Goal: Task Accomplishment & Management: Manage account settings

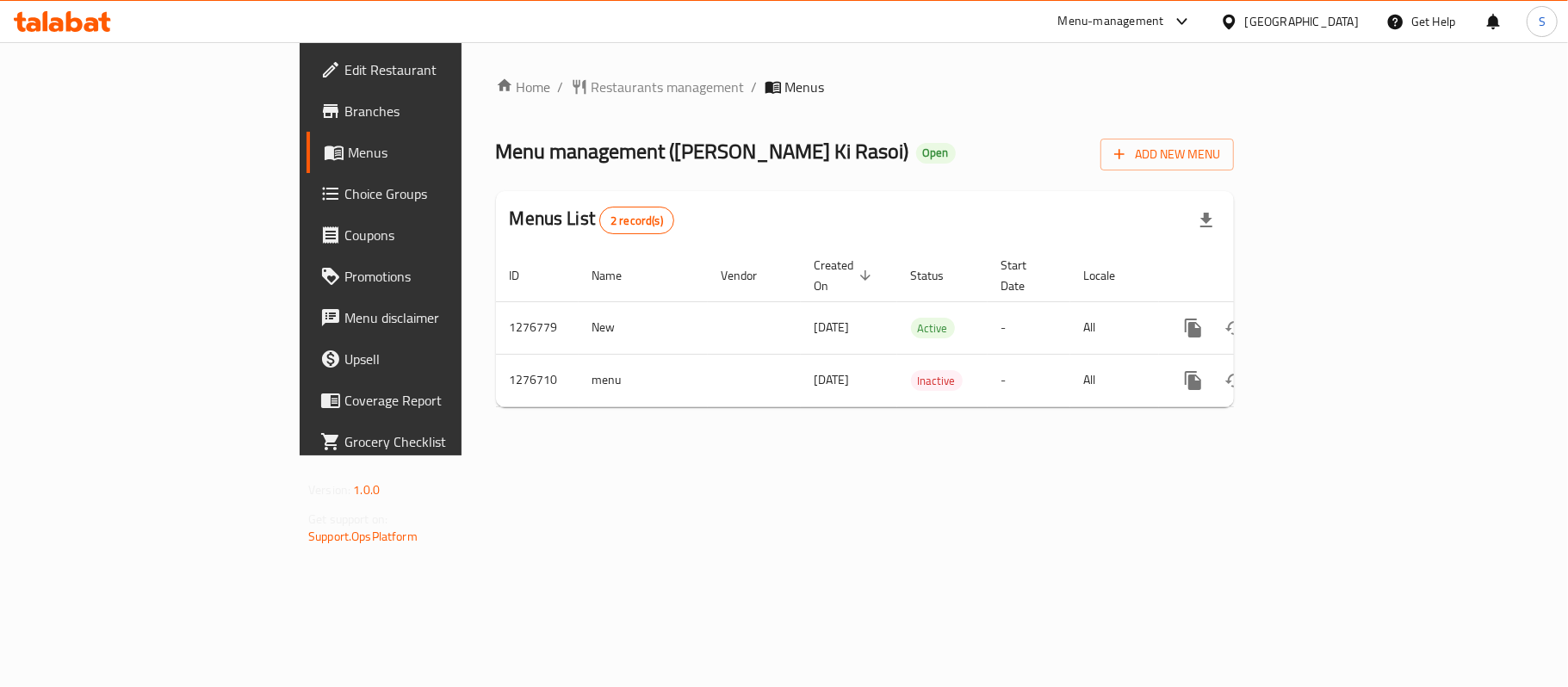
click at [1274, 25] on div "[GEOGRAPHIC_DATA]" at bounding box center [1301, 22] width 113 height 19
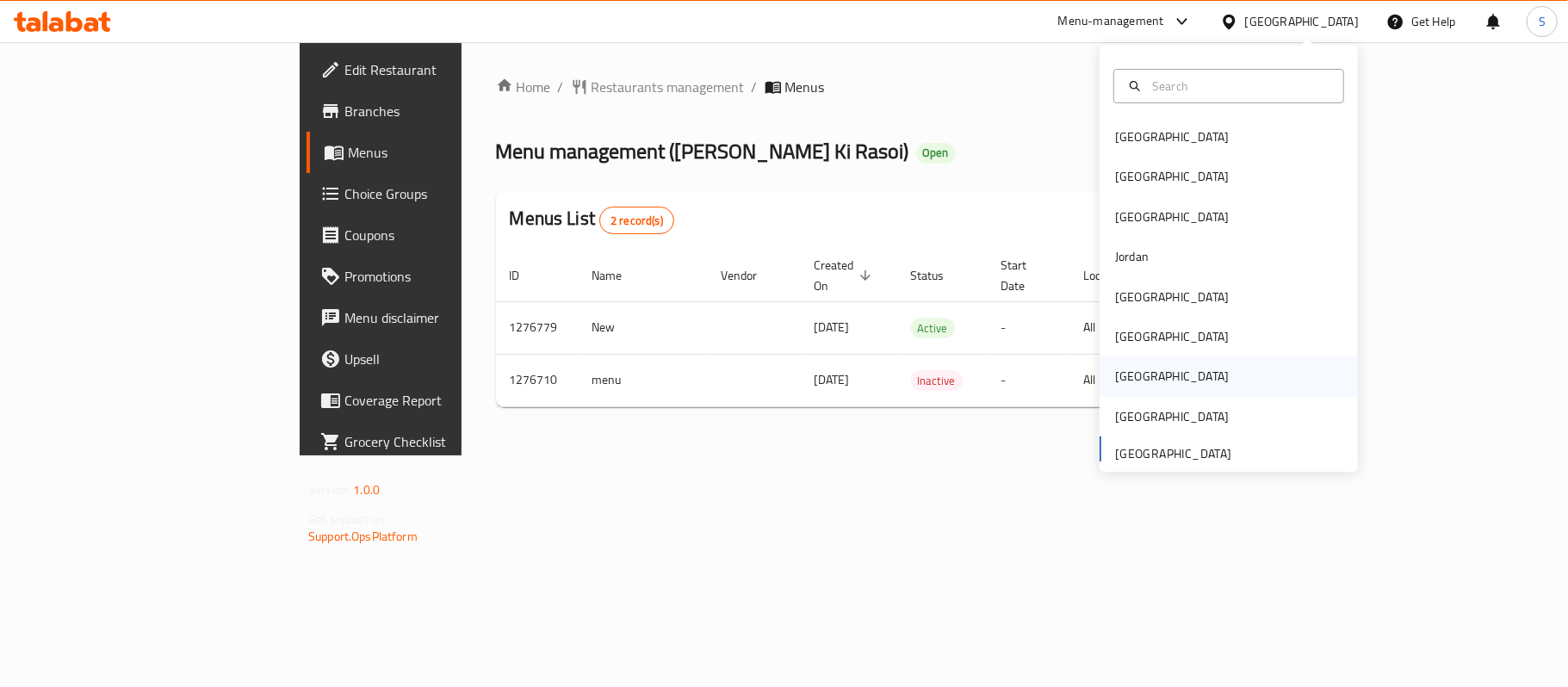
click at [1130, 371] on div "[GEOGRAPHIC_DATA]" at bounding box center [1172, 376] width 141 height 40
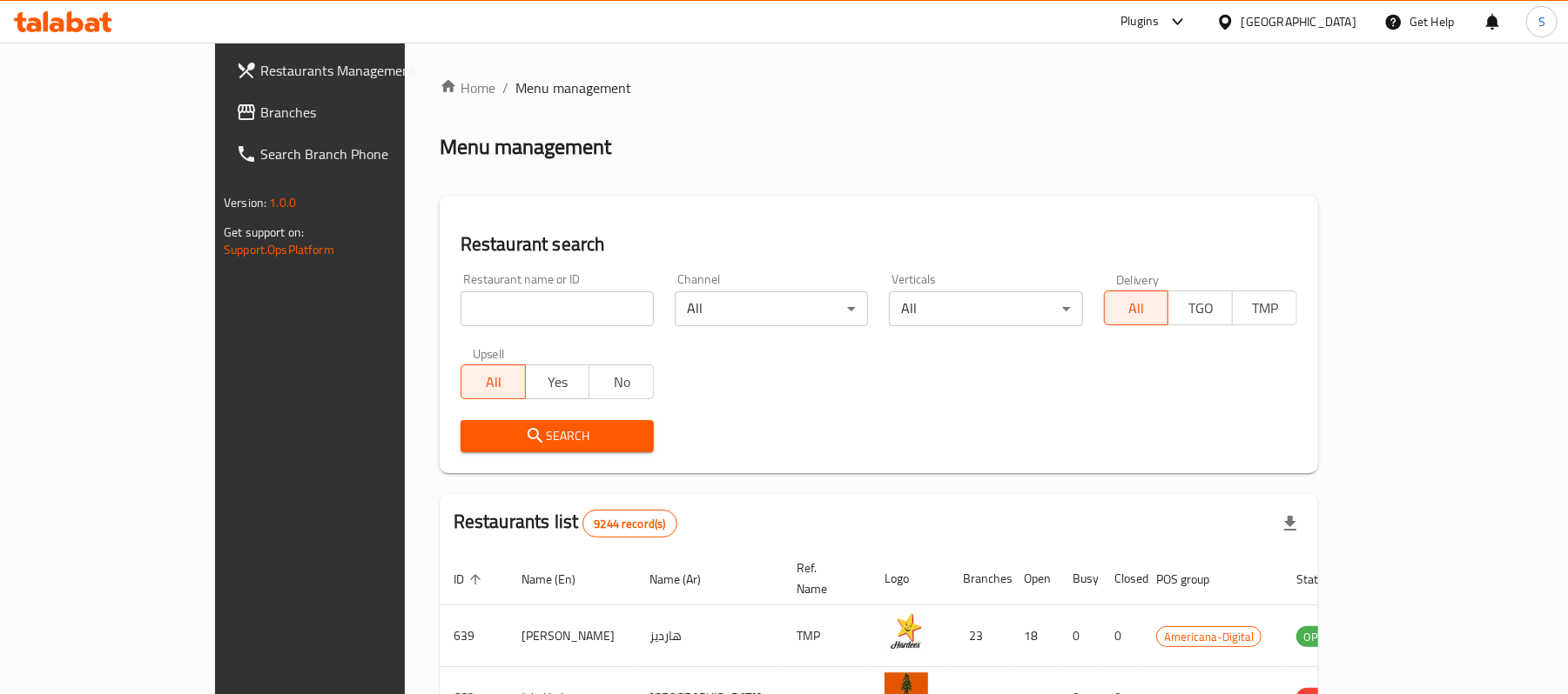
click at [467, 311] on input "search" at bounding box center [557, 309] width 194 height 35
paste input "Al Mandoos Restaurant"
type input "Al Mandoos Restaurant"
click button "Search" at bounding box center [557, 435] width 194 height 32
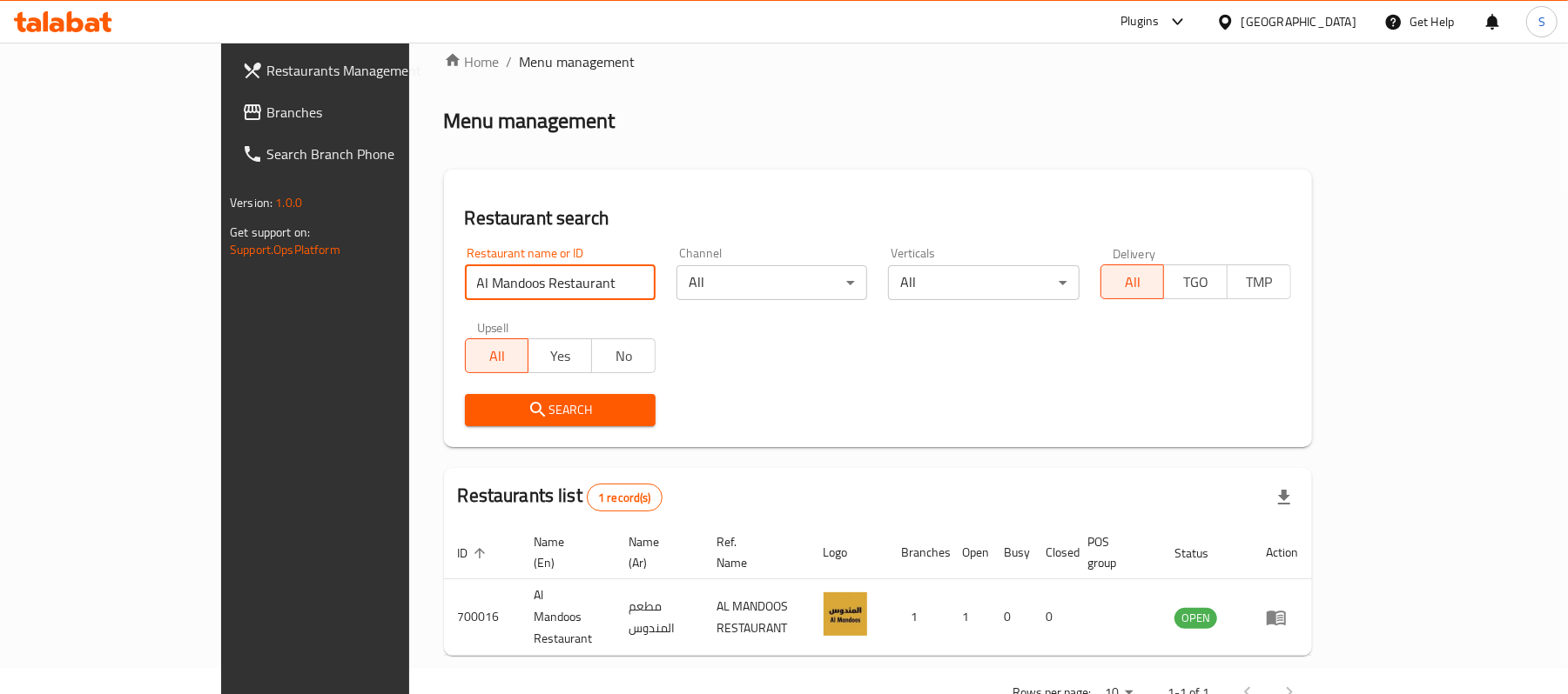
scroll to position [49, 0]
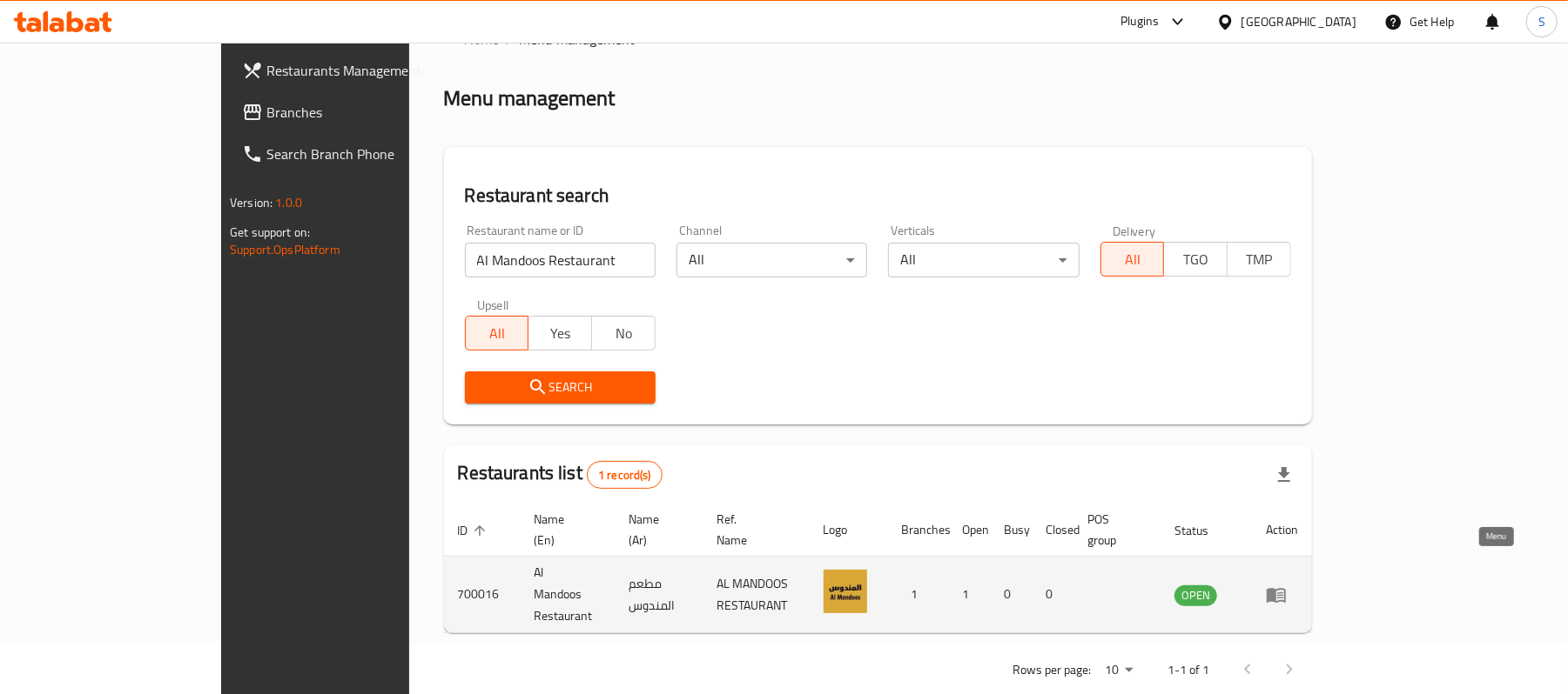
click at [1287, 584] on icon "enhanced table" at bounding box center [1276, 595] width 21 height 21
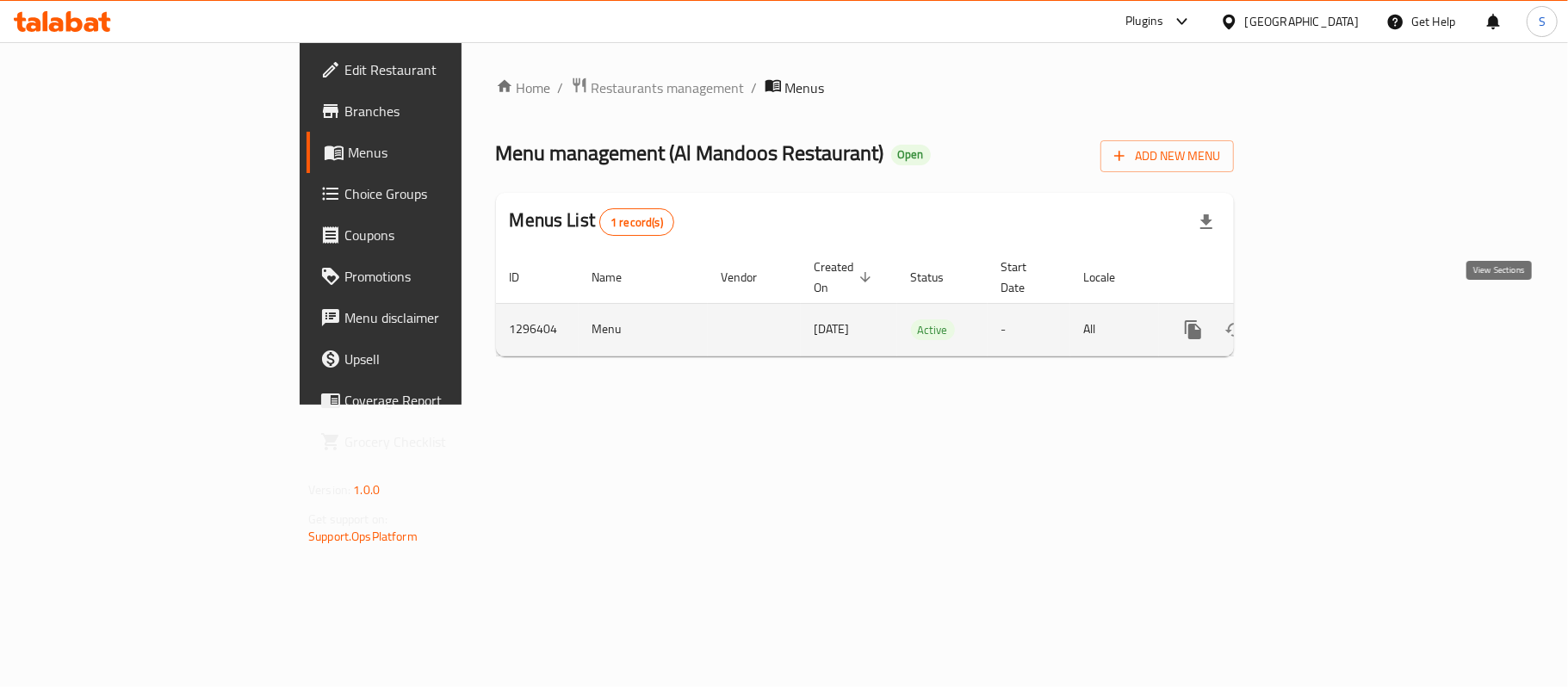
click at [1328, 319] on icon "enhanced table" at bounding box center [1317, 330] width 21 height 21
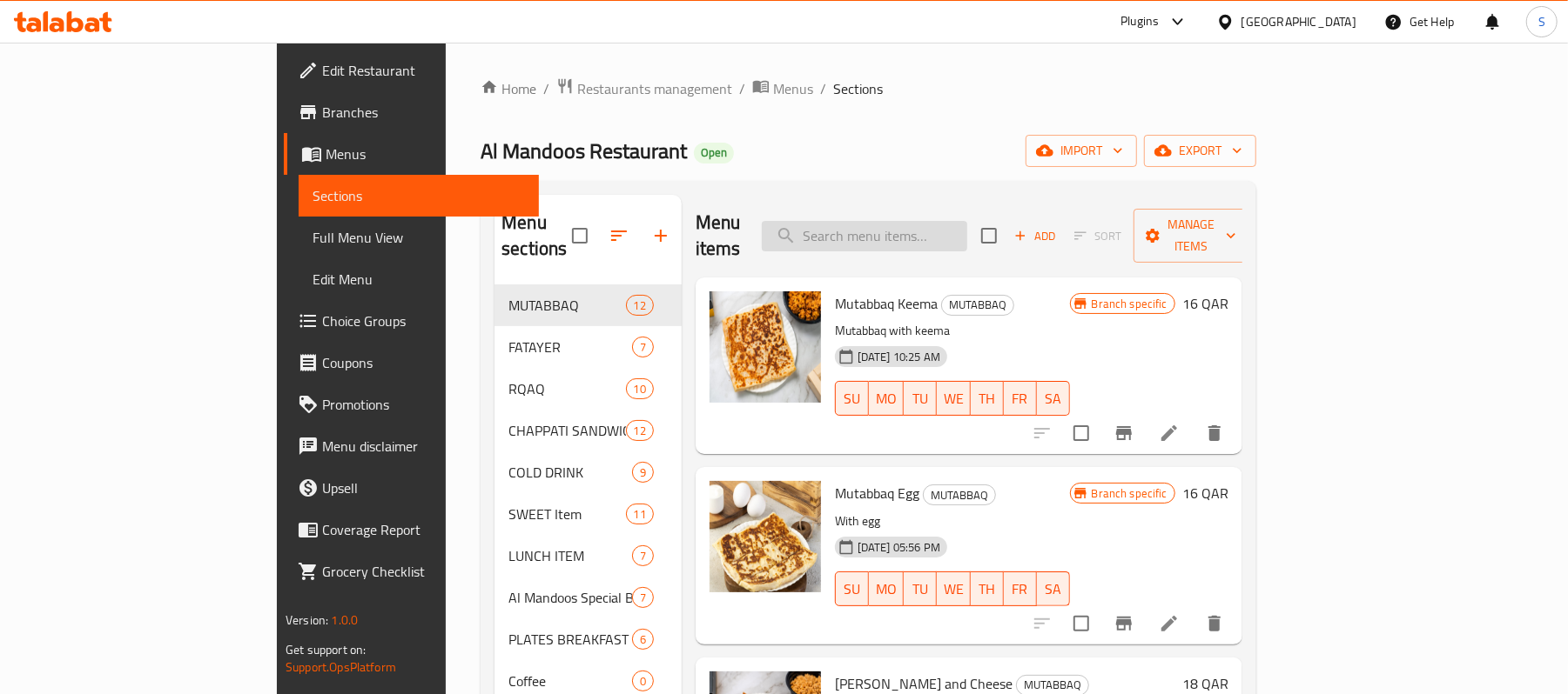
click at [967, 222] on input "search" at bounding box center [864, 237] width 205 height 31
paste input "Mini Fawala Box"
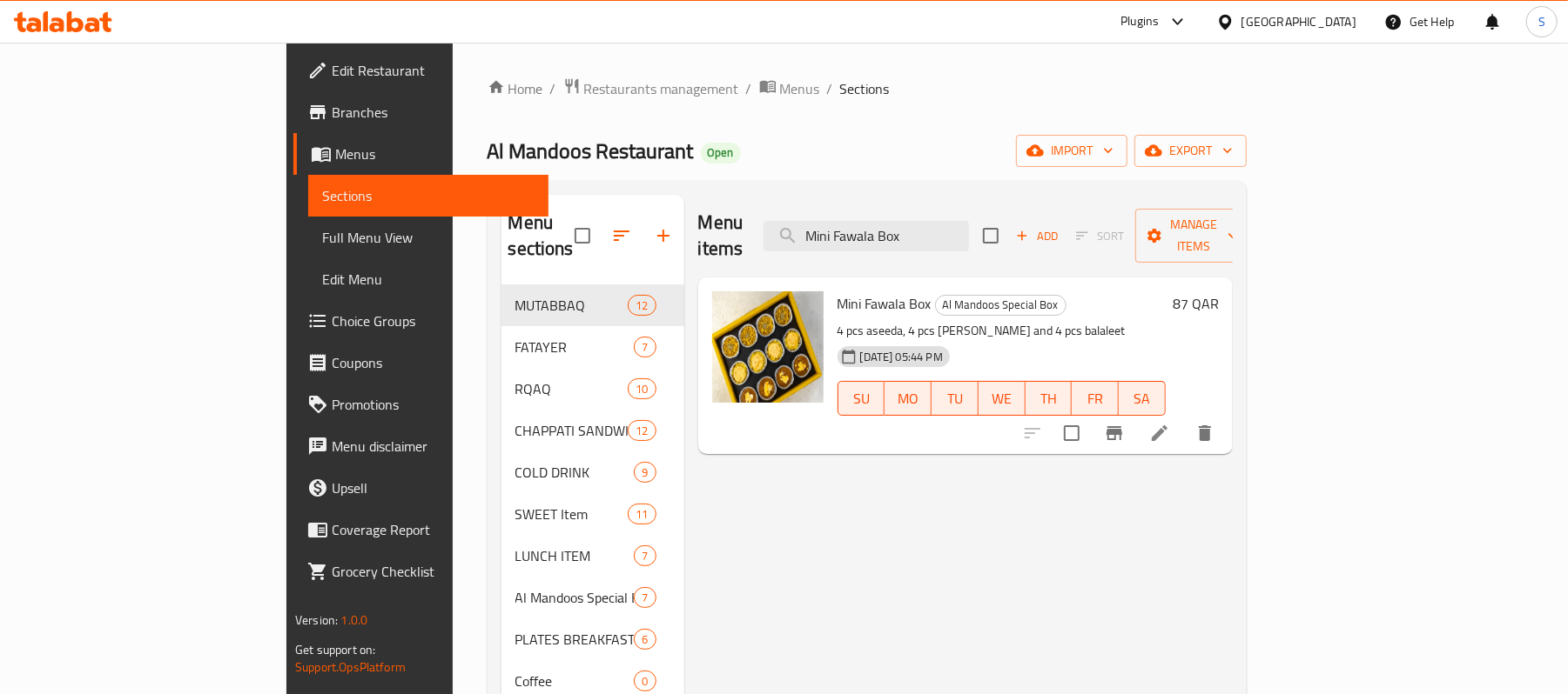
type input "Mini Fawala Box"
click at [584, 91] on span "Restaurants management" at bounding box center [661, 89] width 155 height 21
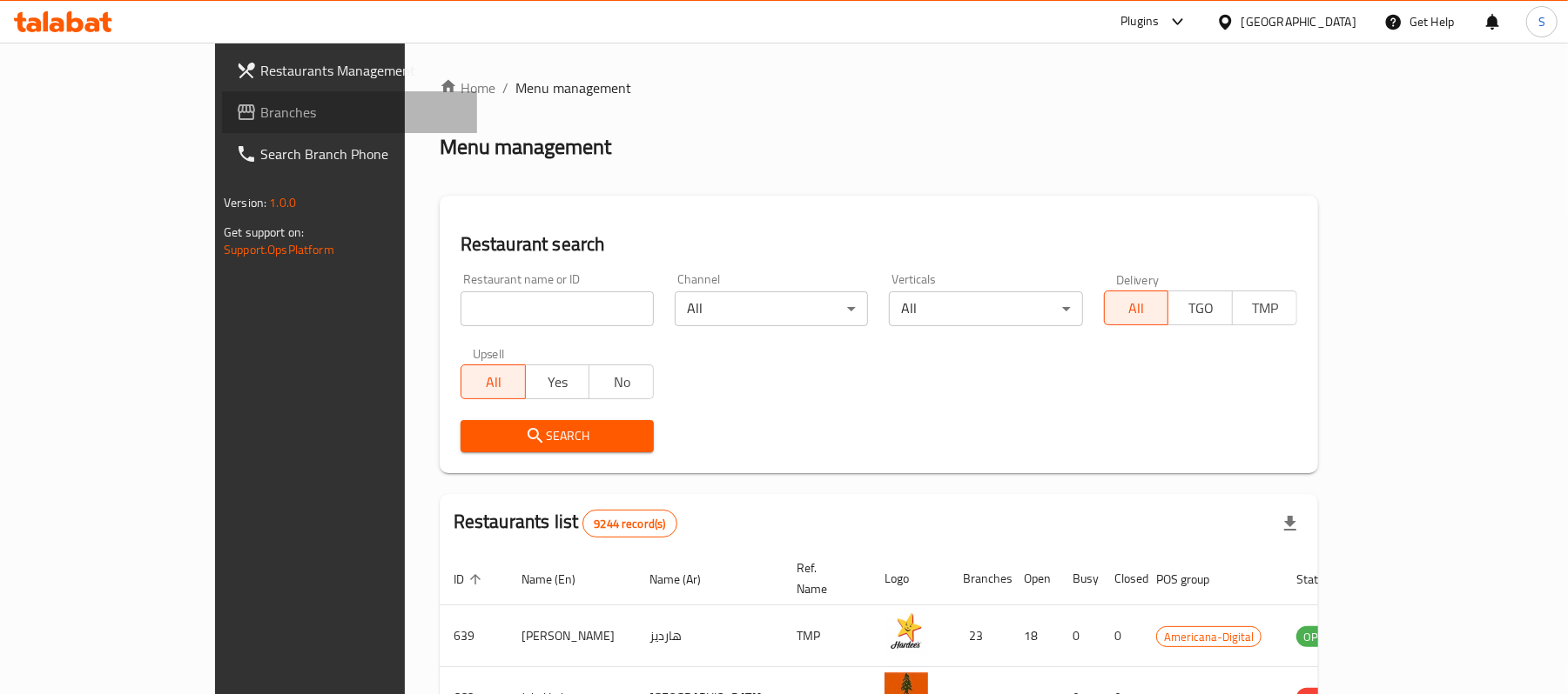
click at [260, 116] on span "Branches" at bounding box center [361, 113] width 203 height 21
